Goal: Check status: Check status

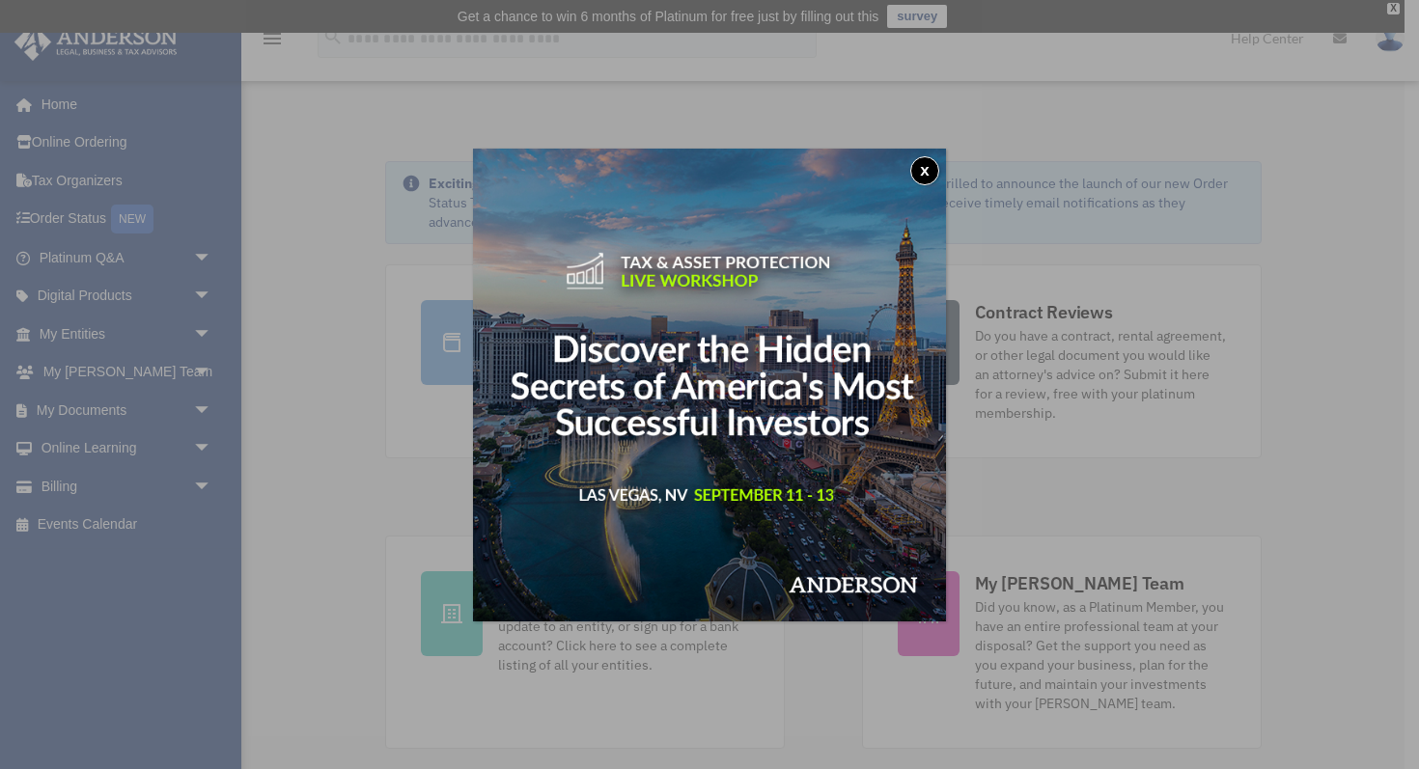
click at [928, 175] on button "x" at bounding box center [924, 170] width 29 height 29
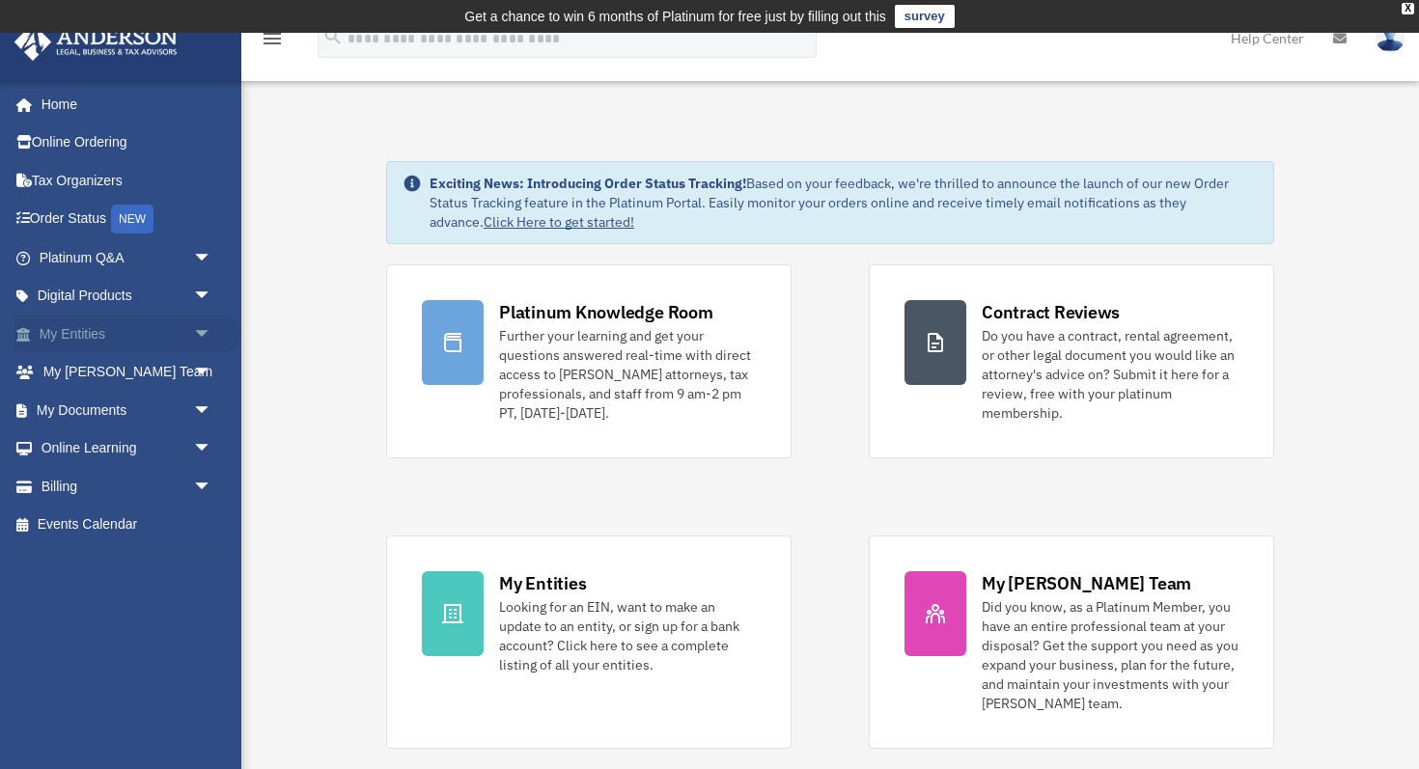
click at [112, 333] on link "My Entities arrow_drop_down" at bounding box center [128, 334] width 228 height 39
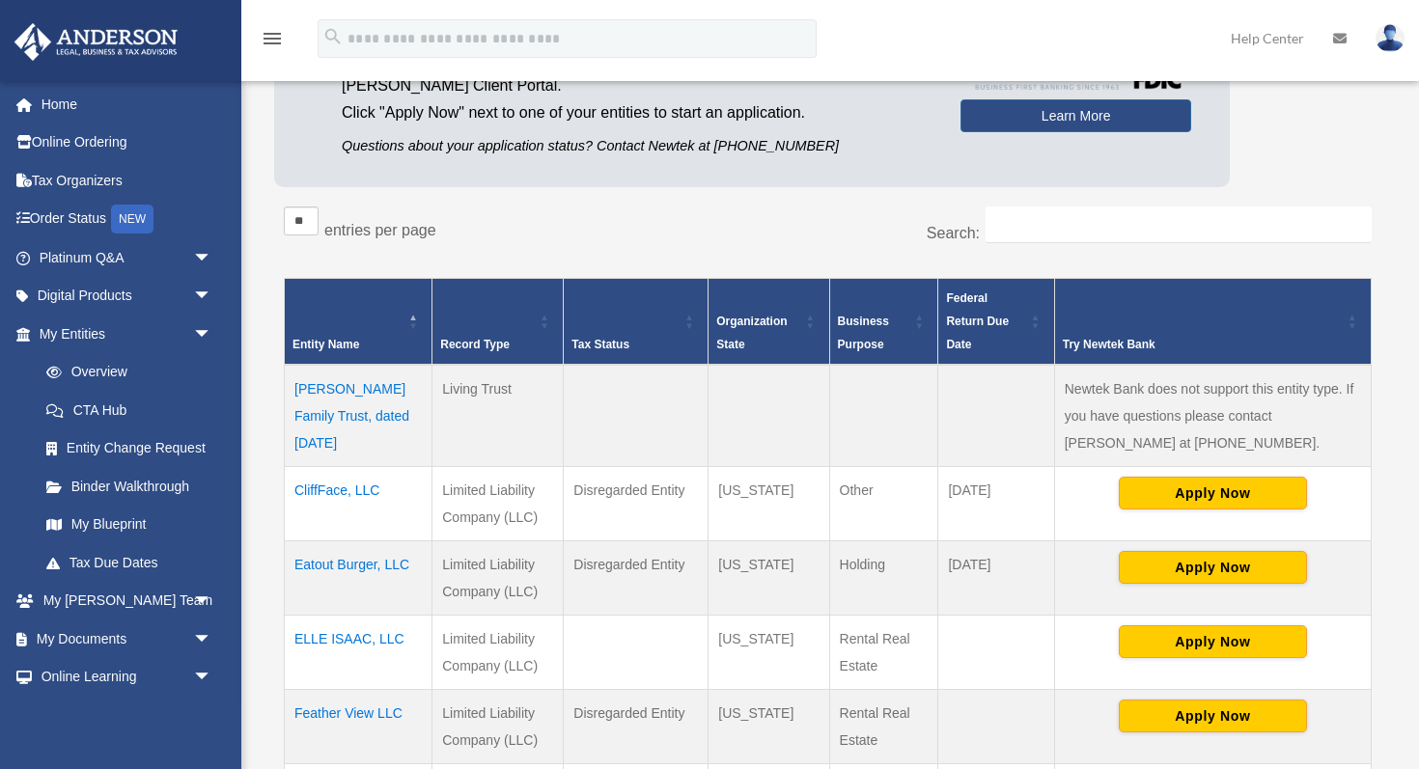
scroll to position [239, 0]
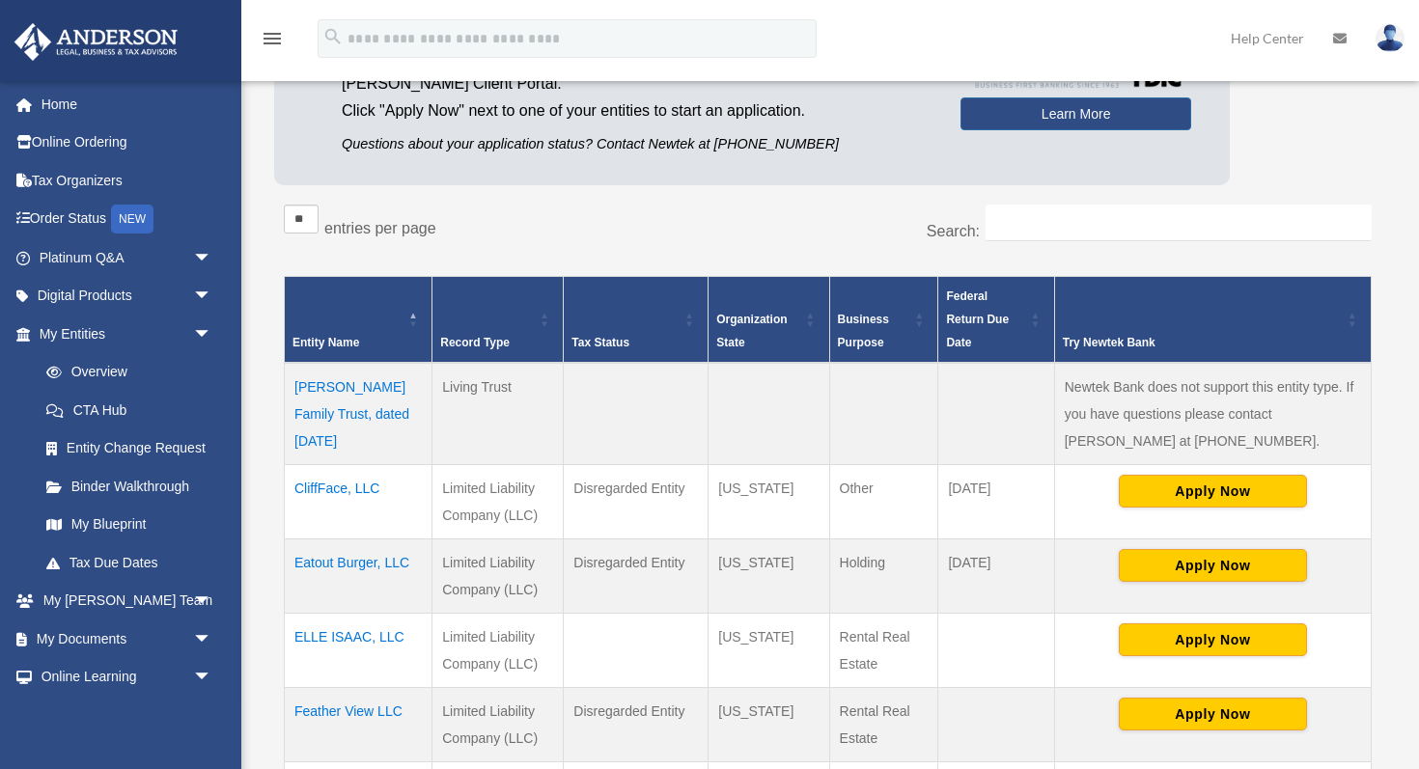
click at [357, 481] on td "CliffFace, LLC" at bounding box center [359, 501] width 148 height 74
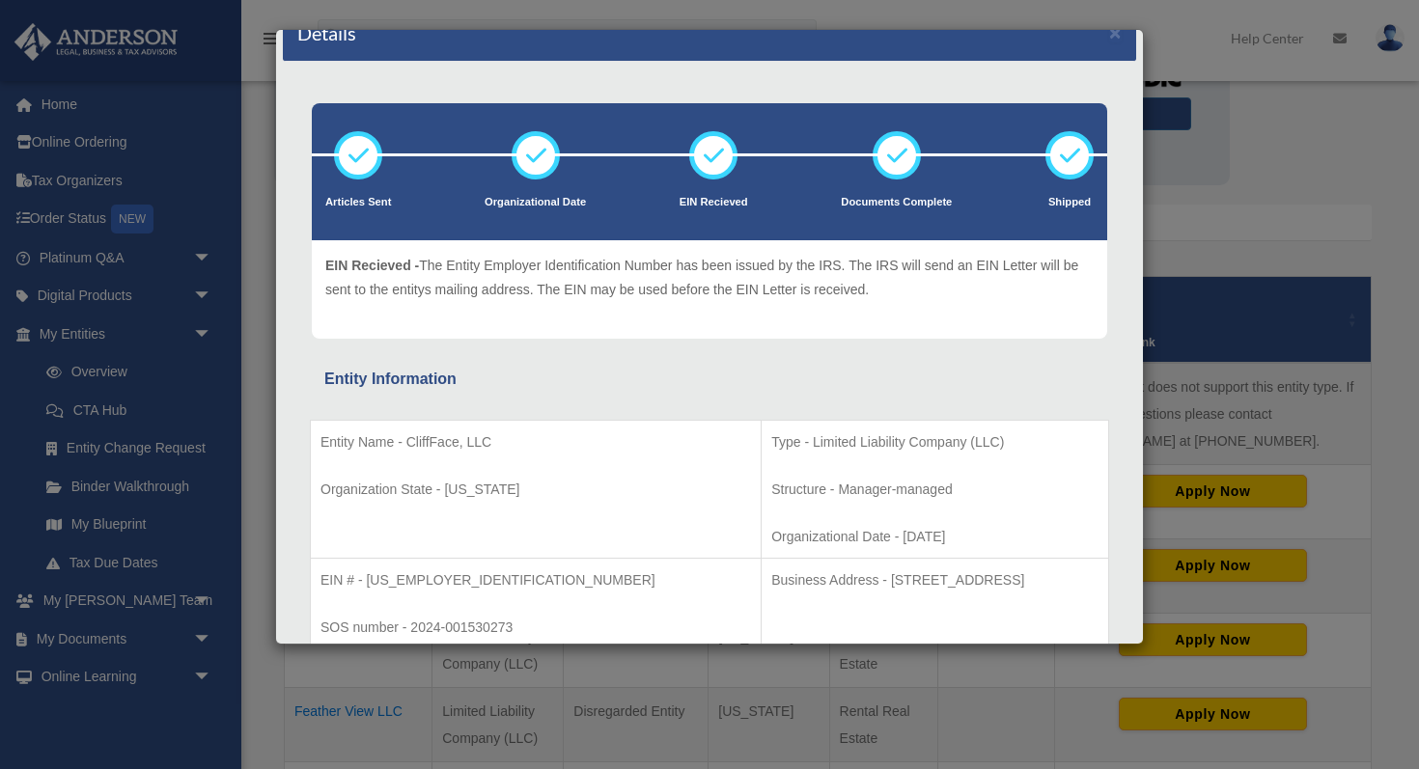
scroll to position [0, 0]
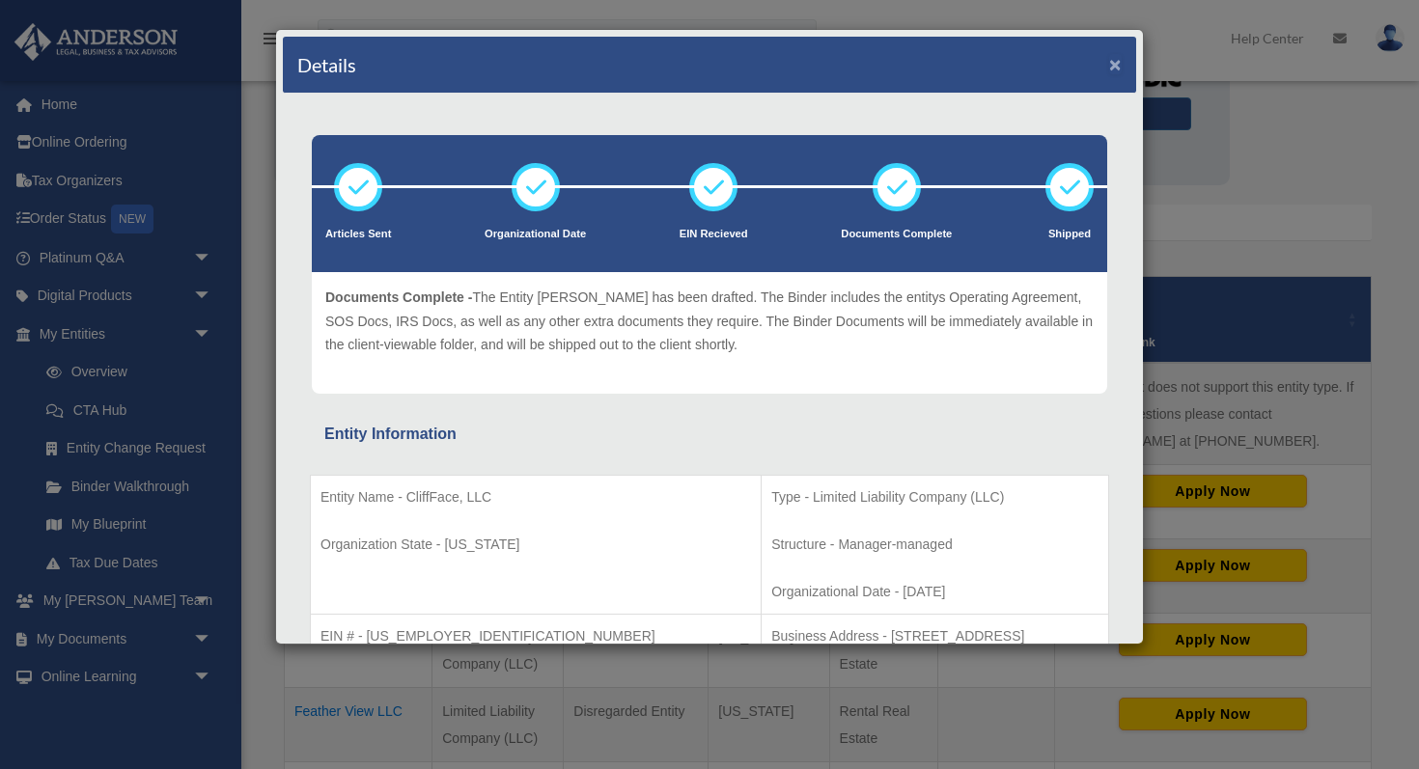
click at [1114, 64] on button "×" at bounding box center [1115, 64] width 13 height 20
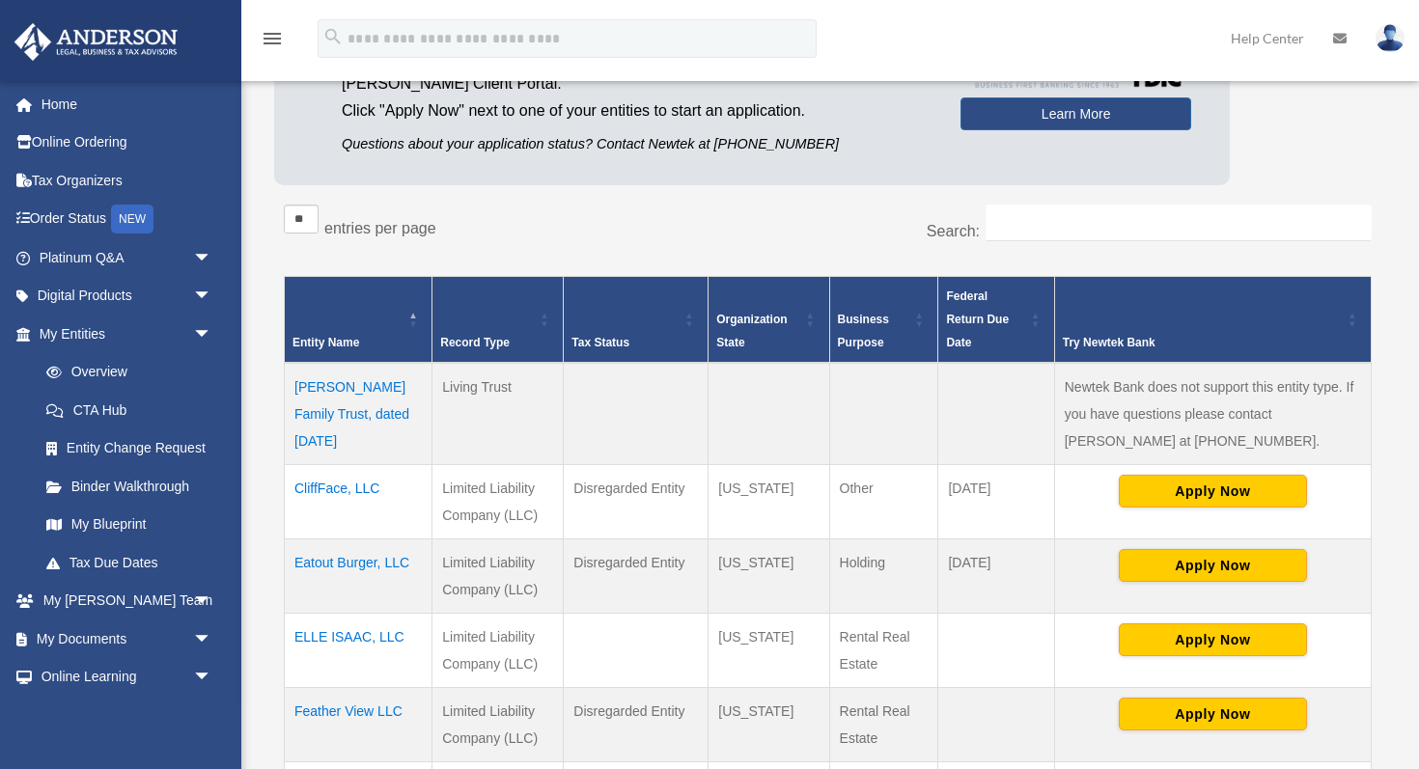
click at [354, 566] on td "Eatout Burger, LLC" at bounding box center [359, 576] width 148 height 74
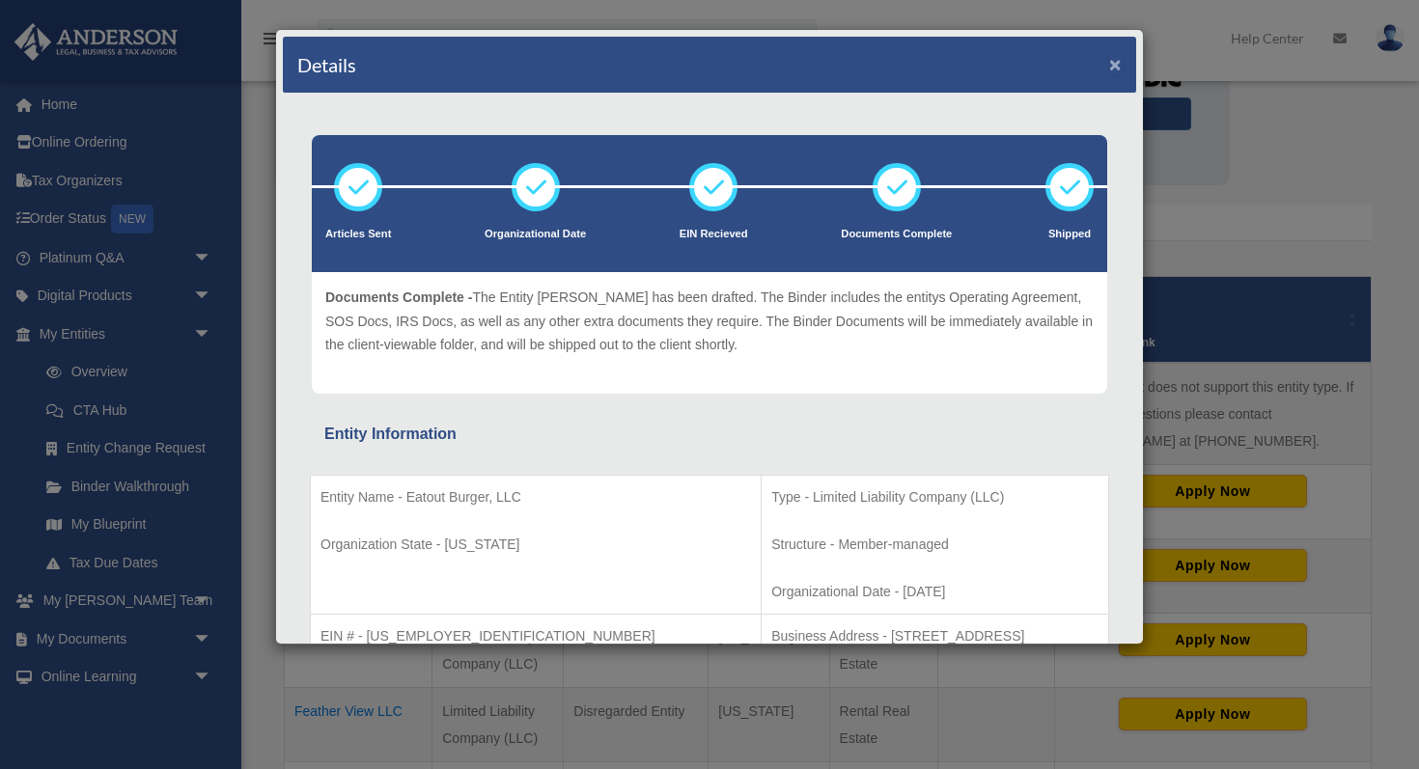
click at [1109, 60] on button "×" at bounding box center [1115, 64] width 13 height 20
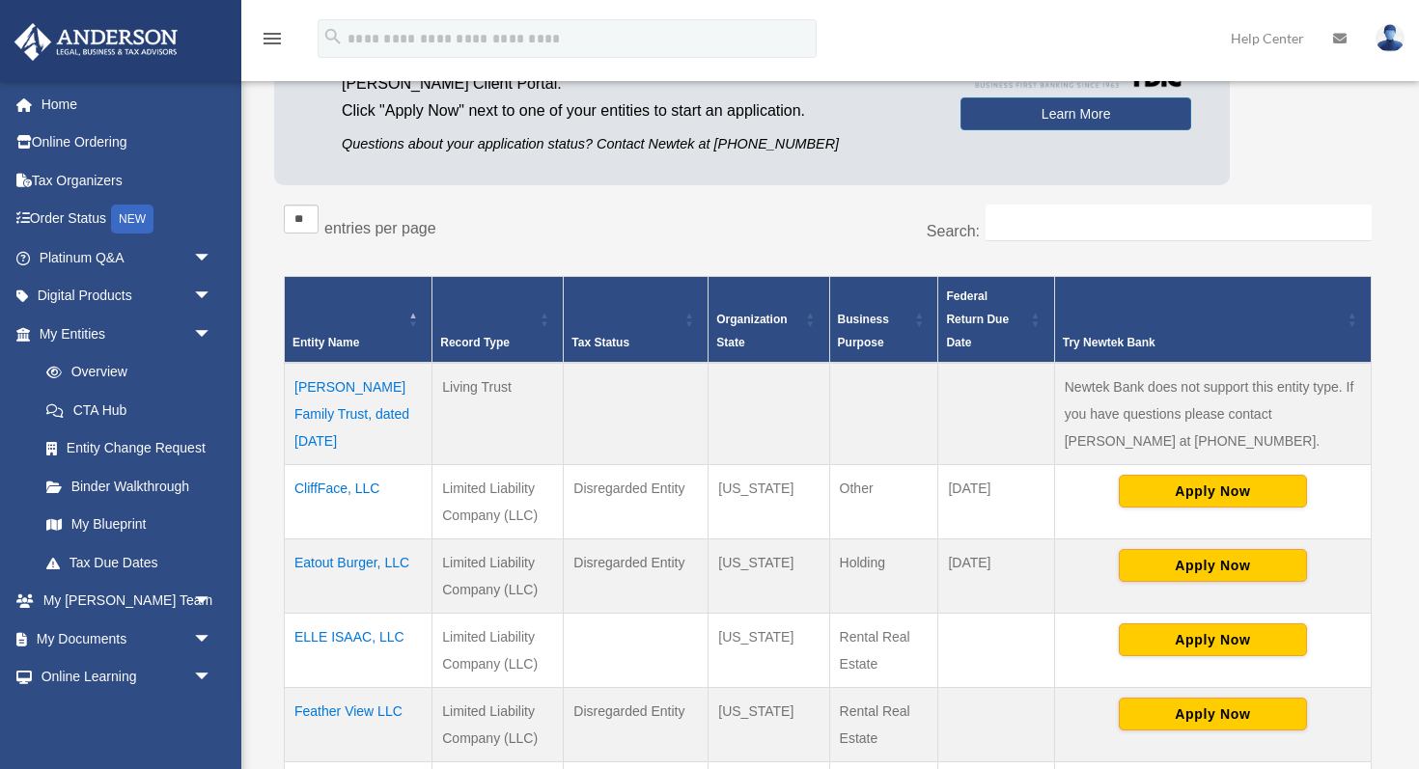
click at [368, 713] on td "Feather View LLC" at bounding box center [359, 724] width 148 height 74
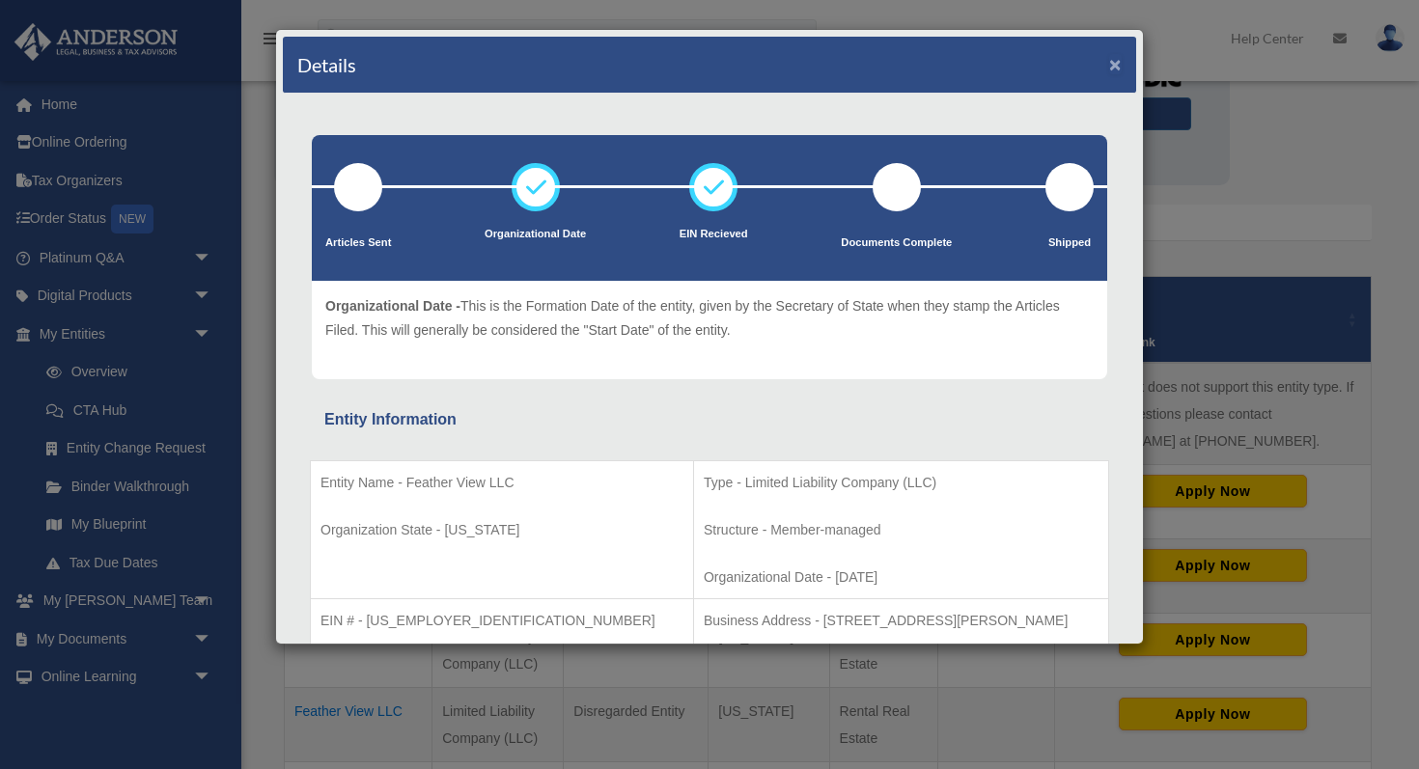
click at [1112, 64] on button "×" at bounding box center [1115, 64] width 13 height 20
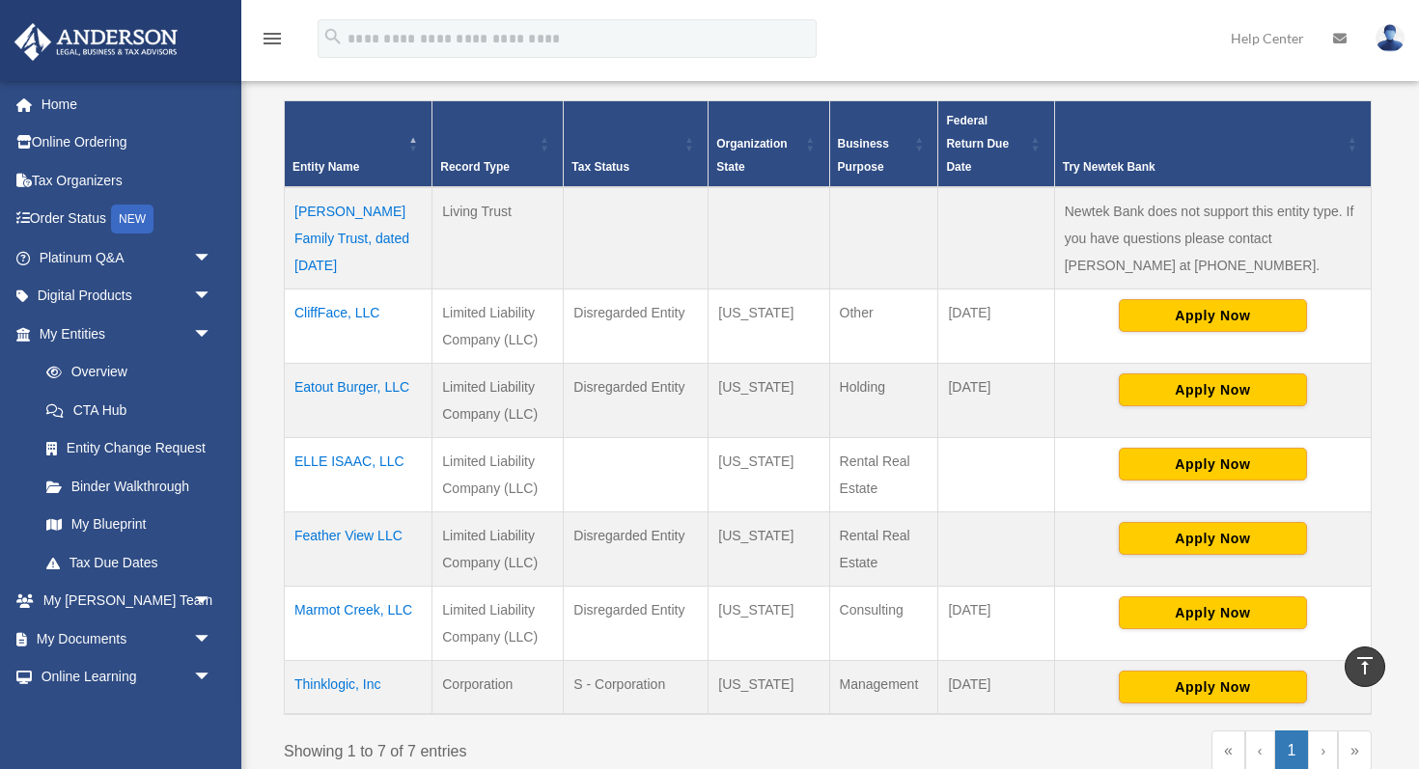
scroll to position [419, 0]
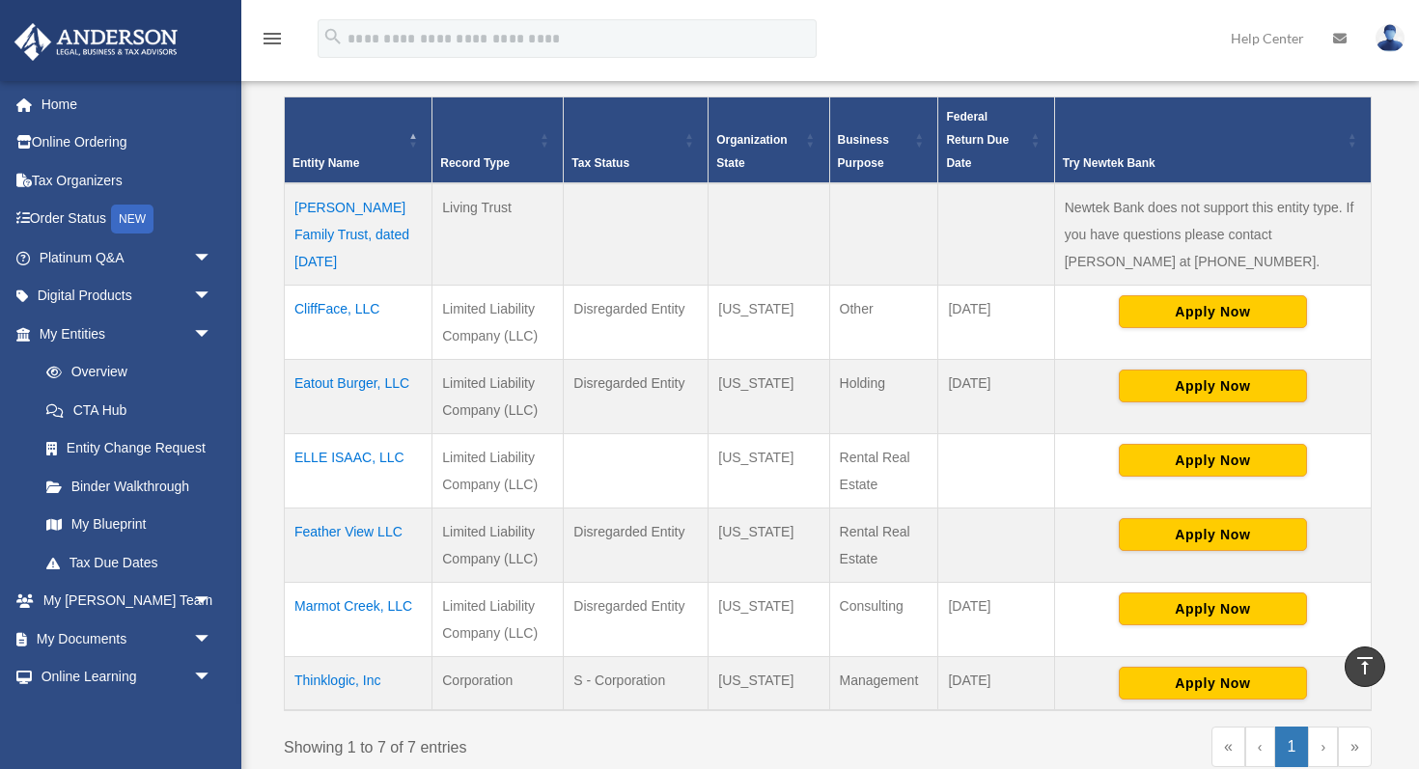
click at [354, 533] on td "Feather View LLC" at bounding box center [359, 545] width 148 height 74
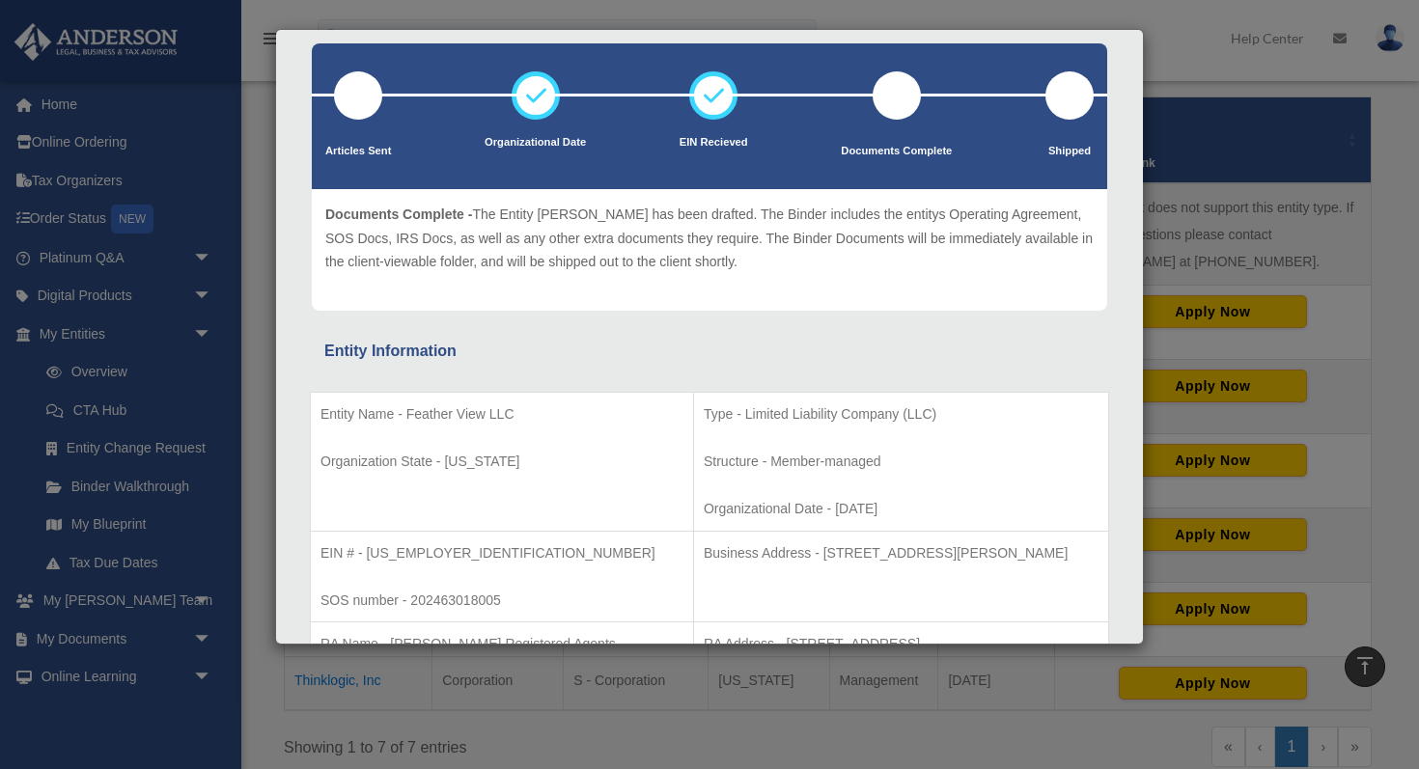
scroll to position [0, 0]
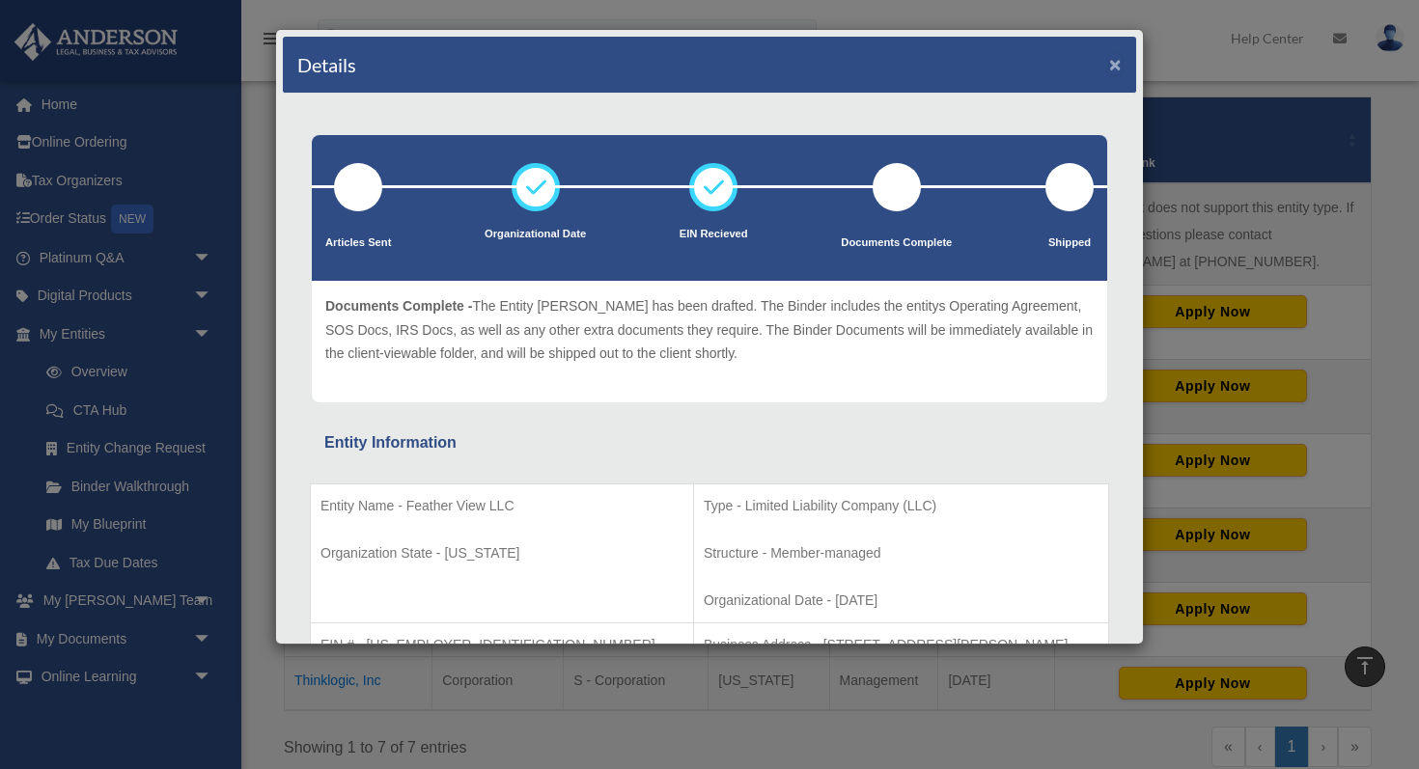
click at [1120, 57] on button "×" at bounding box center [1115, 64] width 13 height 20
